Goal: Transaction & Acquisition: Purchase product/service

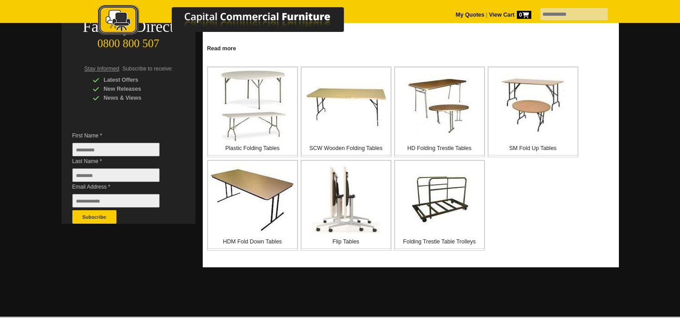
scroll to position [176, 0]
click at [8, 160] on div at bounding box center [340, 95] width 680 height 441
click at [439, 101] on img at bounding box center [439, 105] width 63 height 63
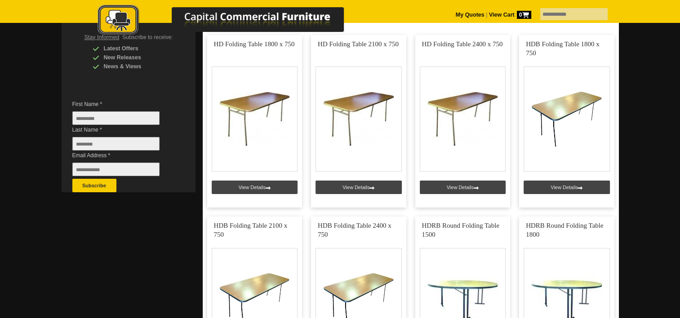
scroll to position [201, 0]
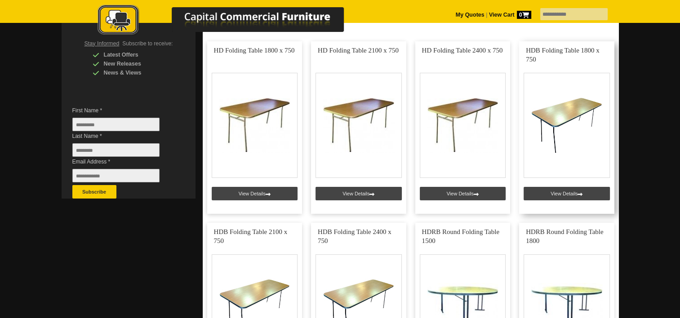
click at [561, 112] on link at bounding box center [566, 127] width 95 height 173
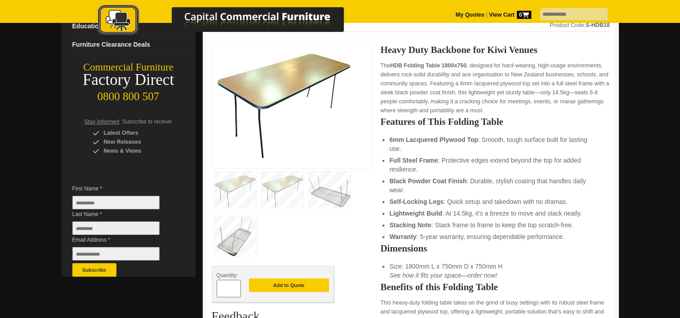
scroll to position [124, 0]
click at [332, 191] on img at bounding box center [330, 191] width 42 height 40
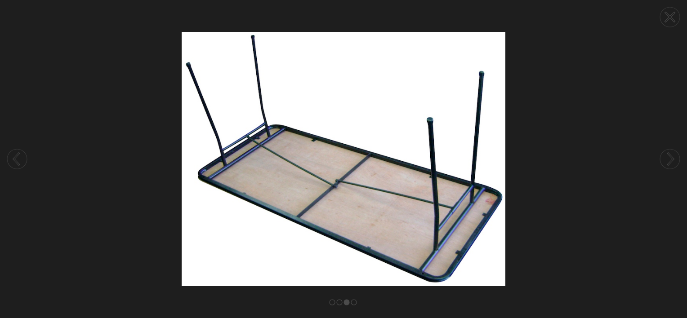
click at [290, 244] on img at bounding box center [343, 159] width 687 height 254
click at [666, 14] on icon at bounding box center [670, 17] width 9 height 9
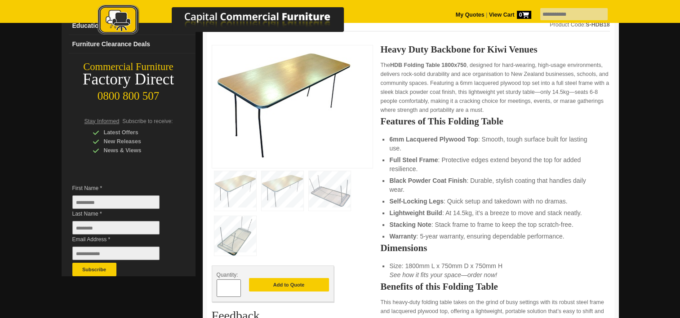
click at [234, 236] on img at bounding box center [235, 236] width 42 height 40
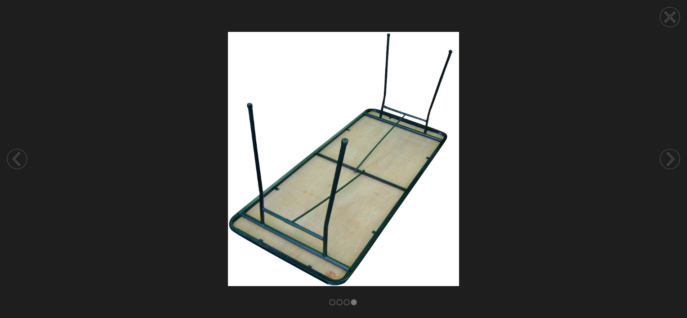
click at [671, 16] on icon at bounding box center [669, 17] width 9 height 9
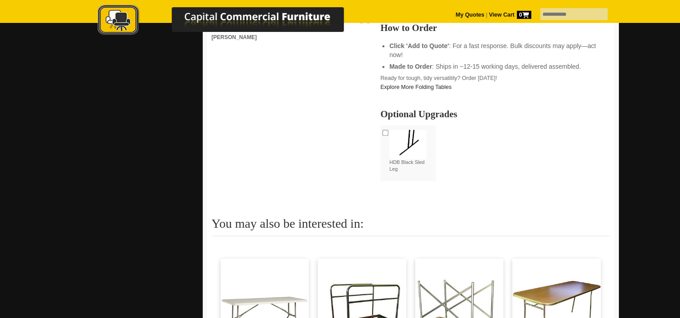
scroll to position [595, 0]
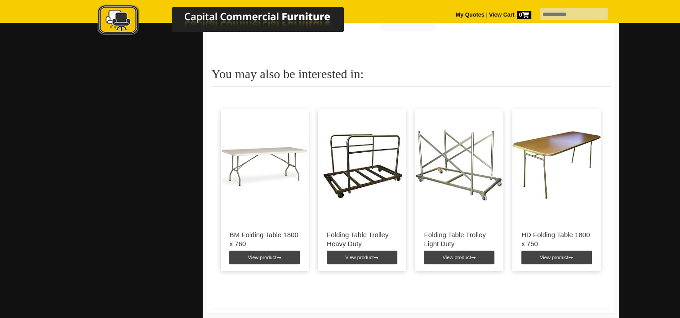
click at [276, 154] on img at bounding box center [265, 165] width 89 height 112
drag, startPoint x: 282, startPoint y: 260, endPoint x: 251, endPoint y: 256, distance: 31.3
click at [251, 256] on link "View product" at bounding box center [264, 257] width 71 height 13
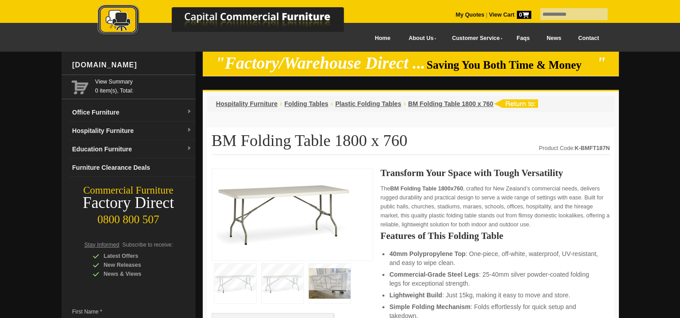
click at [331, 276] on img at bounding box center [330, 284] width 42 height 40
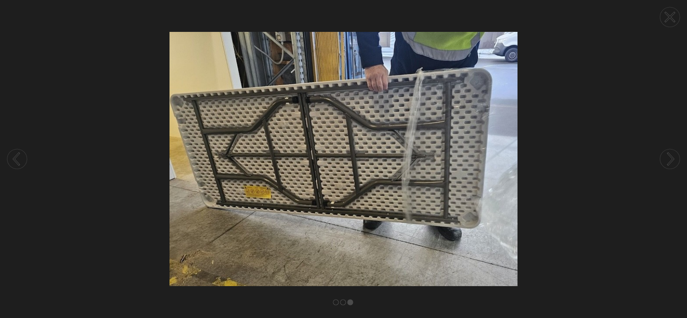
click at [601, 224] on img at bounding box center [343, 159] width 687 height 254
click at [672, 14] on icon at bounding box center [670, 17] width 9 height 9
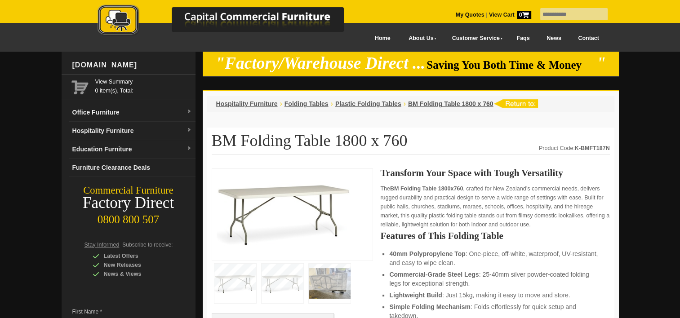
scroll to position [2, 0]
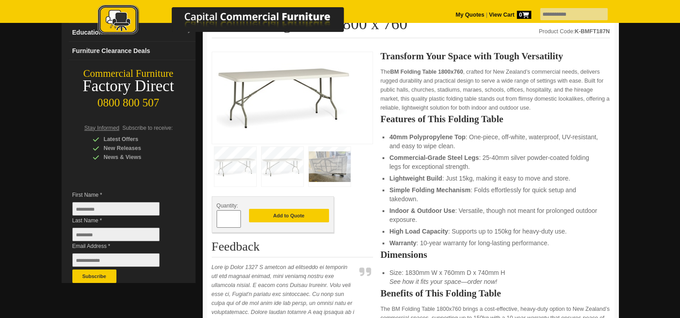
scroll to position [0, 0]
